Goal: Entertainment & Leisure: Consume media (video, audio)

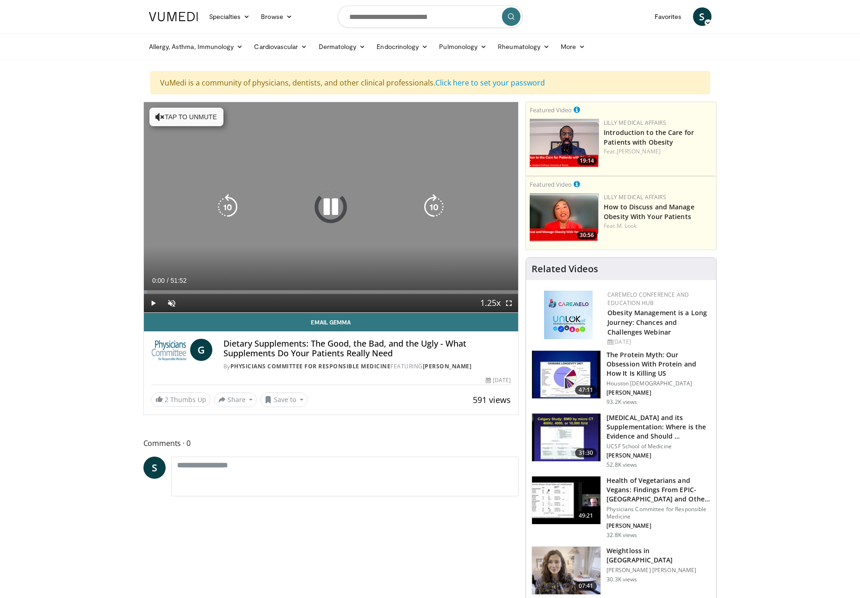
click at [343, 212] on icon "Video Player" at bounding box center [331, 207] width 26 height 26
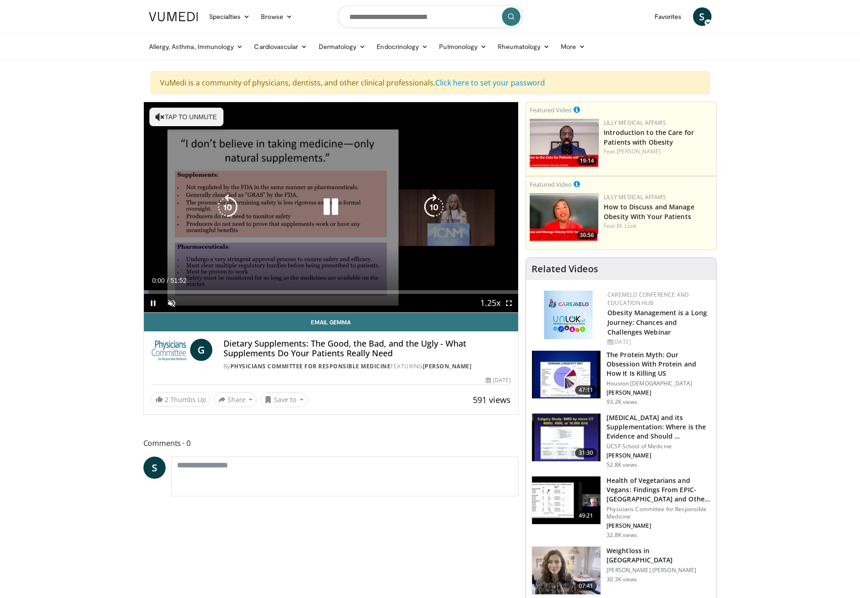
click at [342, 209] on icon "Video Player" at bounding box center [331, 207] width 26 height 26
